Goal: Task Accomplishment & Management: Manage account settings

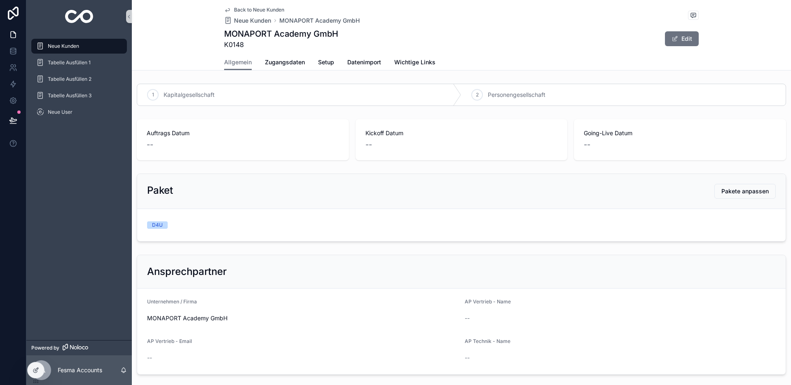
scroll to position [428, 0]
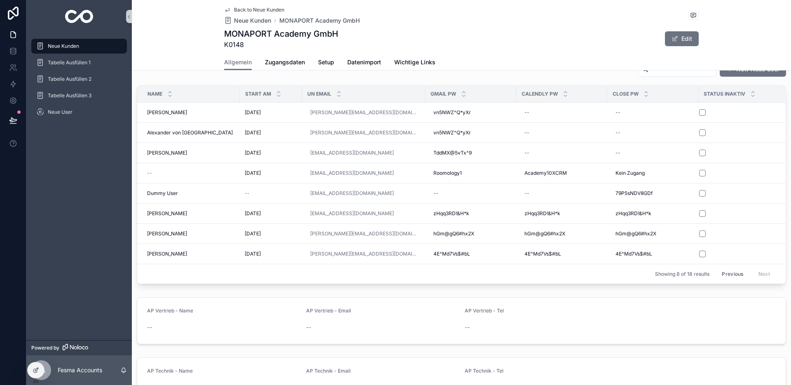
drag, startPoint x: 83, startPoint y: 49, endPoint x: 156, endPoint y: 54, distance: 73.5
click at [83, 49] on div "Neue Kunden" at bounding box center [79, 46] width 86 height 13
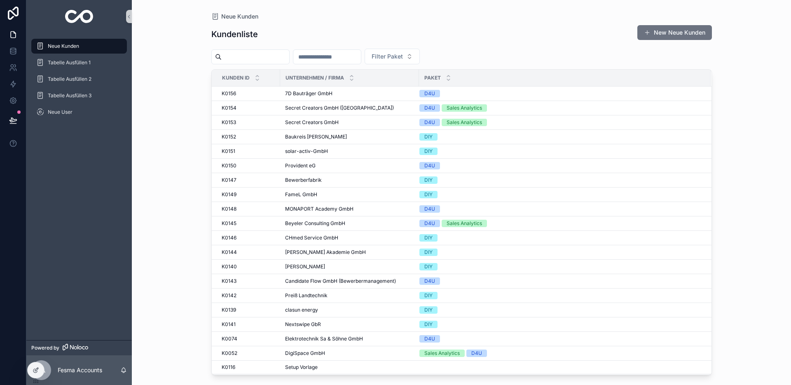
click at [326, 60] on input "scrollable content" at bounding box center [327, 57] width 68 height 12
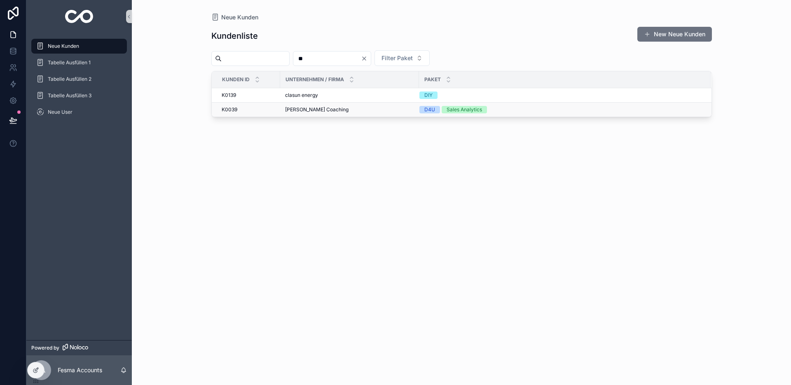
type input "**"
click at [312, 108] on span "[PERSON_NAME] Coaching" at bounding box center [316, 109] width 63 height 7
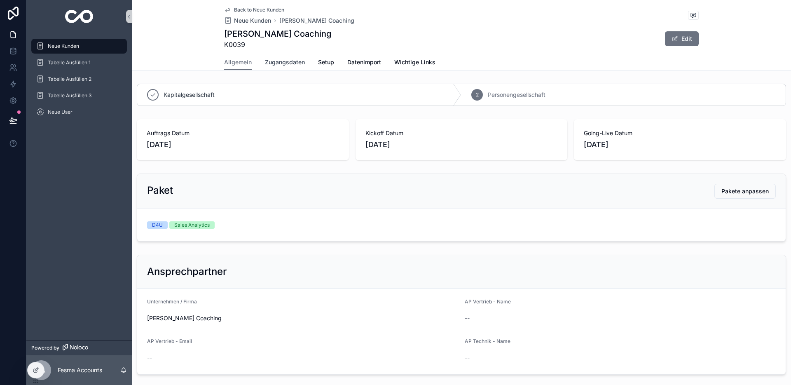
drag, startPoint x: 299, startPoint y: 67, endPoint x: 304, endPoint y: 75, distance: 9.5
click at [299, 67] on link "Zugangsdaten" at bounding box center [285, 63] width 40 height 16
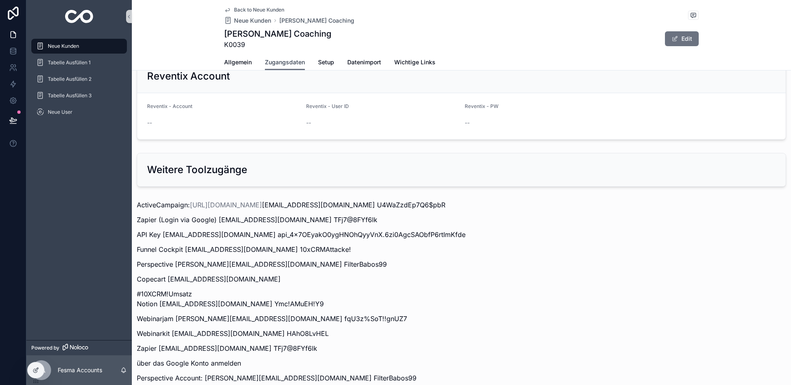
scroll to position [896, 0]
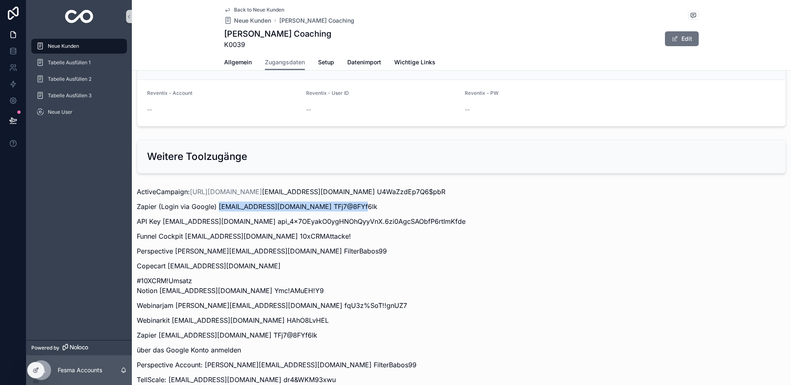
drag, startPoint x: 217, startPoint y: 206, endPoint x: 352, endPoint y: 209, distance: 135.2
click at [352, 209] on p "Zapier (Login via Google) [EMAIL_ADDRESS][DOMAIN_NAME] TFj7@8FYf6lk" at bounding box center [461, 206] width 649 height 10
copy p "[EMAIL_ADDRESS][DOMAIN_NAME]"
click at [357, 207] on p "Zapier (Login via Google) [EMAIL_ADDRESS][DOMAIN_NAME] TFj7@8FYf6lk" at bounding box center [461, 206] width 649 height 10
drag, startPoint x: 356, startPoint y: 207, endPoint x: 408, endPoint y: 209, distance: 52.0
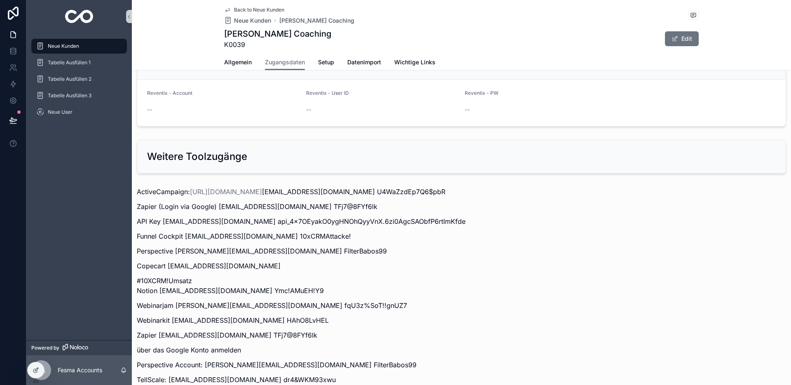
click at [408, 209] on p "Zapier (Login via Google) [EMAIL_ADDRESS][DOMAIN_NAME] TFj7@8FYf6lk" at bounding box center [461, 206] width 649 height 10
copy p "TFj7@8FYf6lk"
drag, startPoint x: 218, startPoint y: 207, endPoint x: 352, endPoint y: 208, distance: 134.3
click at [352, 208] on p "Zapier (Login via Google) [EMAIL_ADDRESS][DOMAIN_NAME] TFj7@8FYf6lk" at bounding box center [461, 206] width 649 height 10
copy p "[EMAIL_ADDRESS][DOMAIN_NAME]"
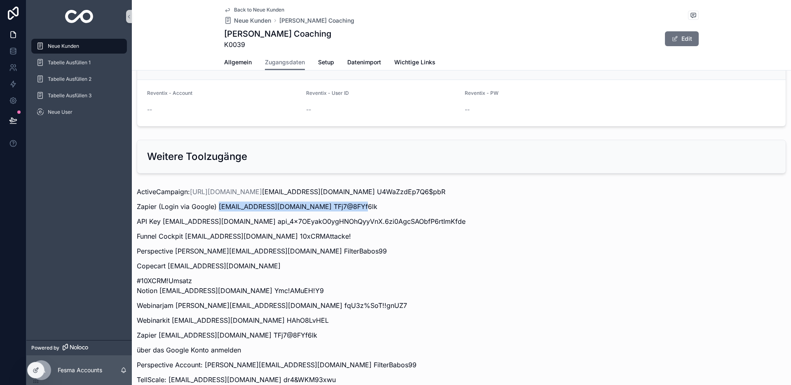
drag, startPoint x: 356, startPoint y: 205, endPoint x: 422, endPoint y: 209, distance: 66.1
click at [420, 208] on p "Zapier (Login via Google) [EMAIL_ADDRESS][DOMAIN_NAME] TFj7@8FYf6lk" at bounding box center [461, 206] width 649 height 10
copy p "TFj7@8FYf6lk"
